Goal: Task Accomplishment & Management: Use online tool/utility

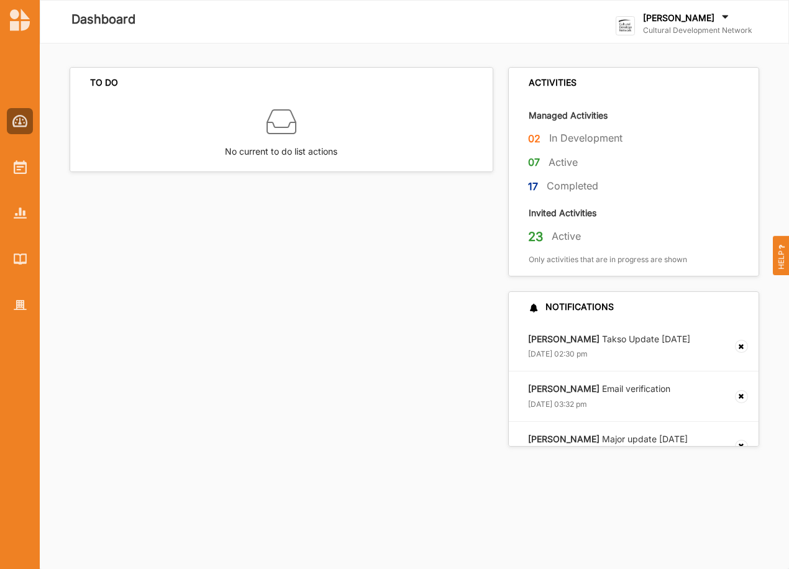
click at [688, 29] on label "Cultural Development Network" at bounding box center [697, 30] width 109 height 10
click at [674, 128] on div "Go To Admin" at bounding box center [678, 128] width 104 height 11
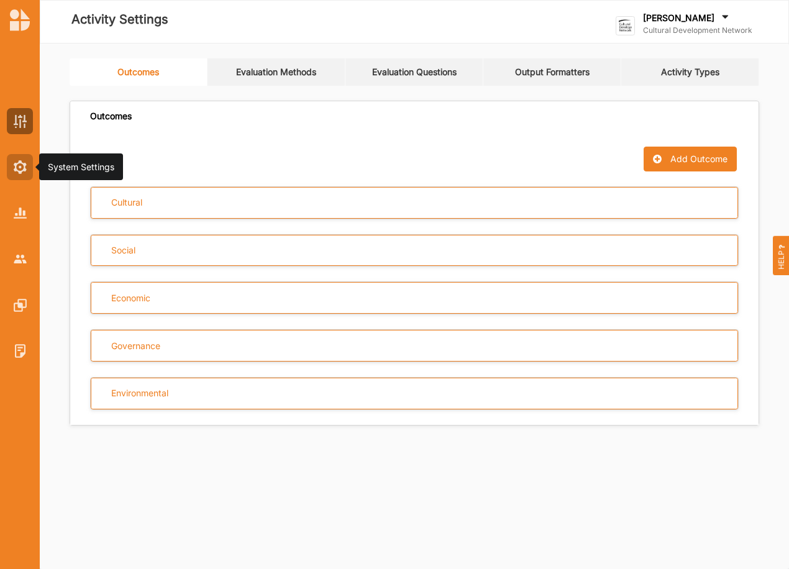
click at [22, 175] on div at bounding box center [20, 167] width 26 height 26
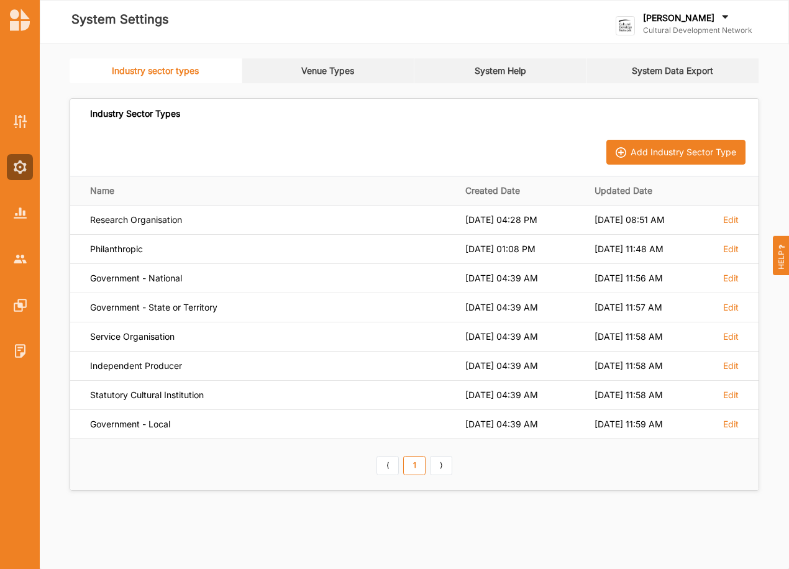
click at [673, 73] on link "System Data Export" at bounding box center [673, 70] width 173 height 25
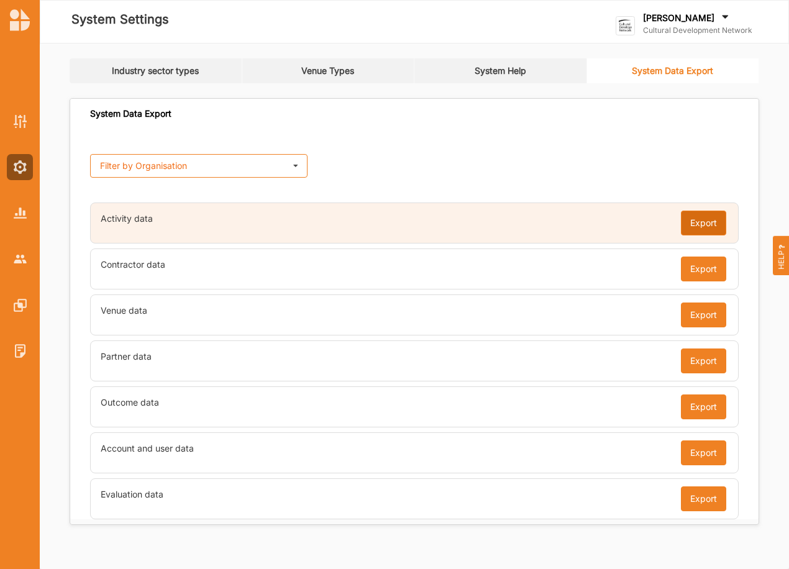
click at [713, 218] on button "Export" at bounding box center [703, 223] width 45 height 25
